Goal: Transaction & Acquisition: Subscribe to service/newsletter

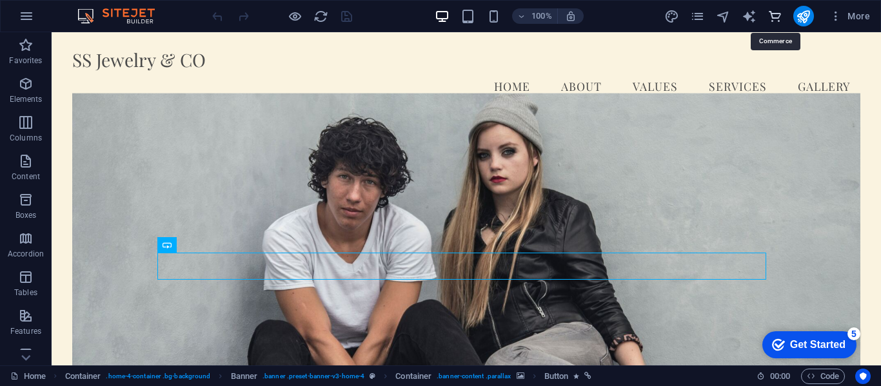
click at [777, 19] on icon "commerce" at bounding box center [774, 16] width 15 height 15
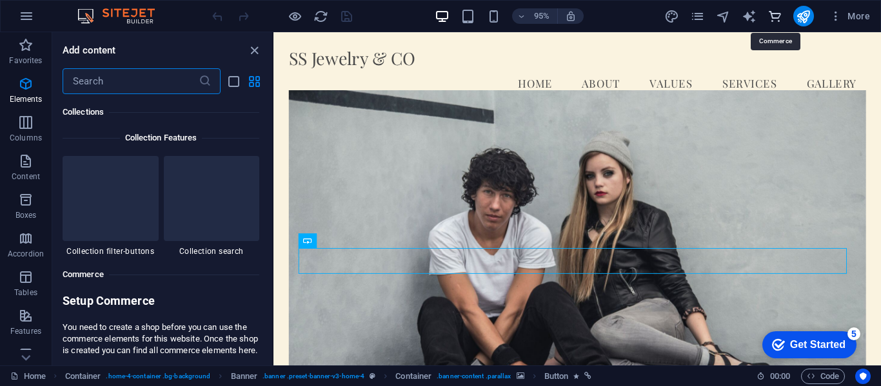
scroll to position [12427, 0]
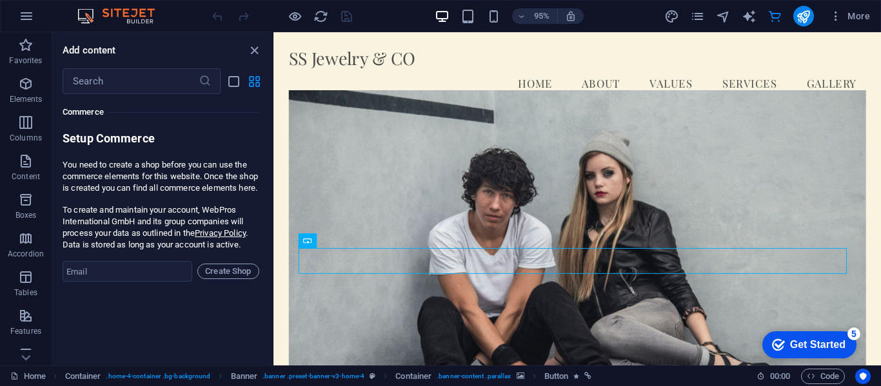
drag, startPoint x: 268, startPoint y: 347, endPoint x: 269, endPoint y: 339, distance: 7.8
click at [269, 339] on div "Favorites 1 Star Headline 1 Star Container Elements 1 Star Headline 1 Star Text…" at bounding box center [162, 224] width 220 height 261
drag, startPoint x: 269, startPoint y: 346, endPoint x: 270, endPoint y: 330, distance: 15.5
click at [270, 330] on div "Favorites 1 Star Headline 1 Star Container Elements 1 Star Headline 1 Star Text…" at bounding box center [162, 224] width 220 height 261
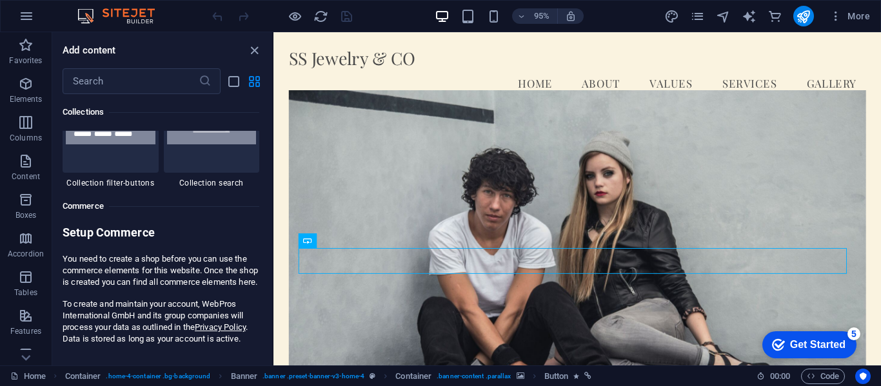
scroll to position [12398, 0]
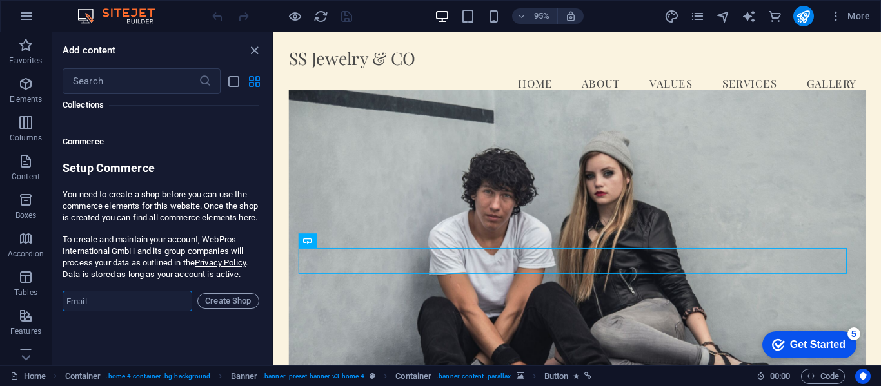
click at [165, 311] on input "email" at bounding box center [128, 301] width 130 height 21
type input "[EMAIL_ADDRESS][DOMAIN_NAME]"
click at [232, 309] on span "Create Shop" at bounding box center [228, 300] width 50 height 15
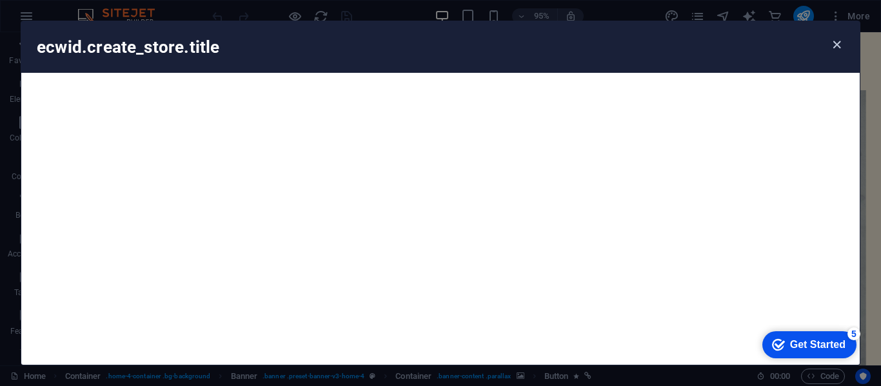
click at [832, 45] on icon "button" at bounding box center [836, 44] width 15 height 15
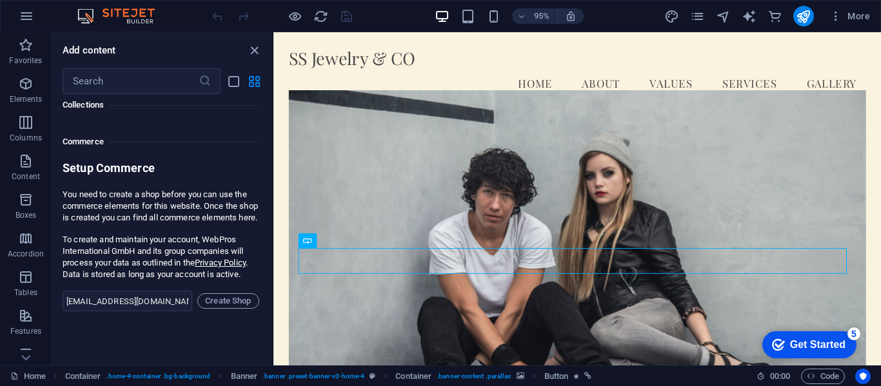
click at [880, 70] on nav "Home About Values Services Gallery" at bounding box center [593, 86] width 607 height 32
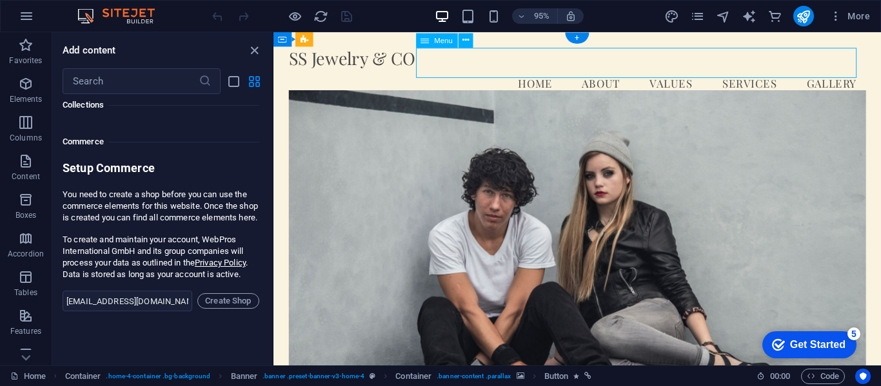
click at [879, 70] on nav "Home About Values Services Gallery" at bounding box center [593, 86] width 607 height 32
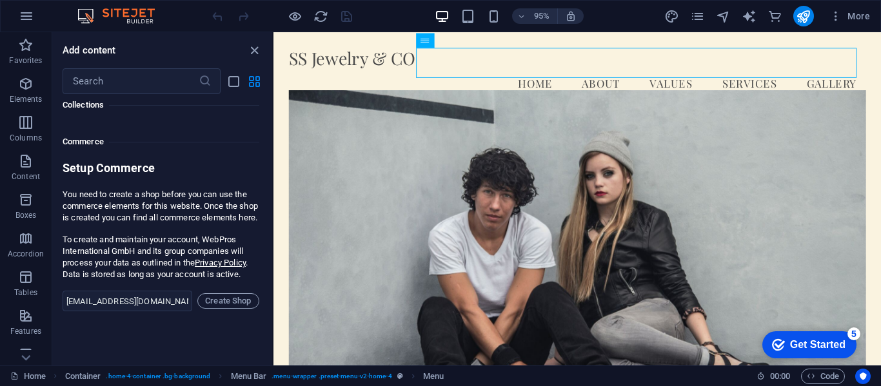
click at [449, 21] on icon "button" at bounding box center [442, 16] width 15 height 15
